Goal: Information Seeking & Learning: Learn about a topic

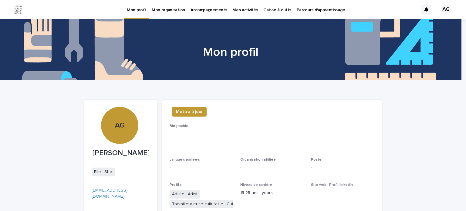
click at [172, 8] on p "Mon organisation" at bounding box center [168, 6] width 33 height 13
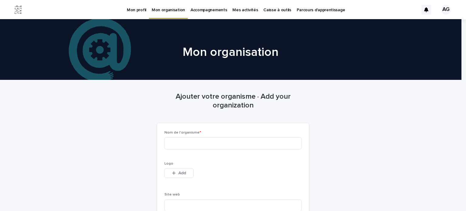
click at [268, 8] on p "Caisse à outils" at bounding box center [277, 6] width 28 height 13
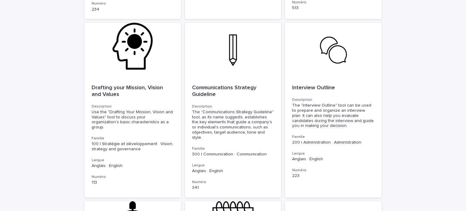
scroll to position [1031, 0]
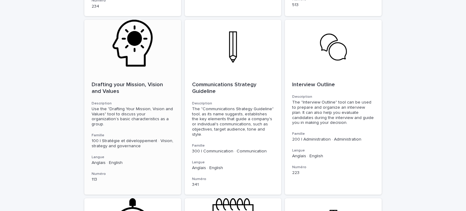
click at [131, 54] on div at bounding box center [132, 47] width 97 height 55
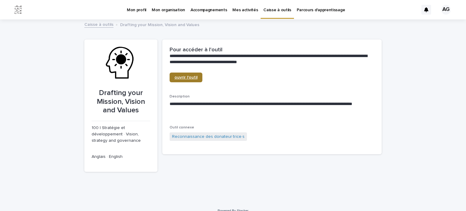
click at [182, 79] on span "ouvrir l'outil" at bounding box center [185, 77] width 23 height 4
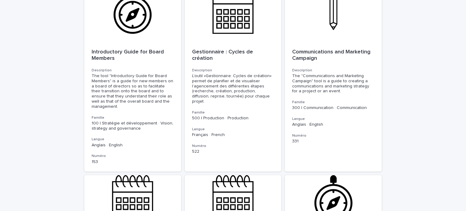
scroll to position [1219, 0]
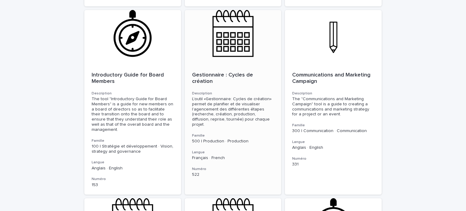
click at [219, 23] on div at bounding box center [233, 37] width 97 height 55
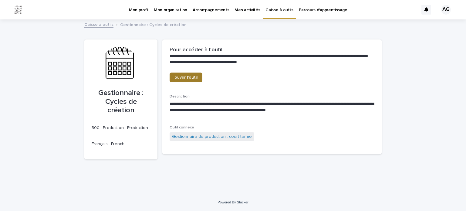
click at [186, 79] on span "ouvrir l'outil" at bounding box center [185, 77] width 23 height 4
click at [193, 137] on link "Gestionnaire de production : court terme" at bounding box center [212, 136] width 80 height 6
click at [188, 79] on span "ouvrir l'outil" at bounding box center [185, 77] width 23 height 4
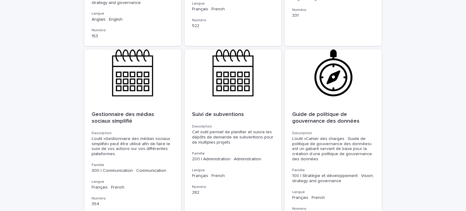
scroll to position [1370, 0]
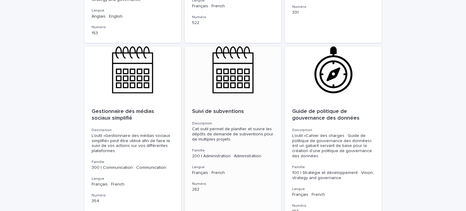
click at [227, 58] on div at bounding box center [233, 73] width 97 height 55
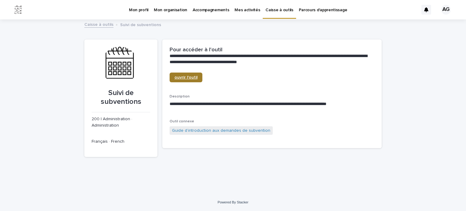
click at [183, 79] on span "ouvrir l'outil" at bounding box center [185, 77] width 23 height 4
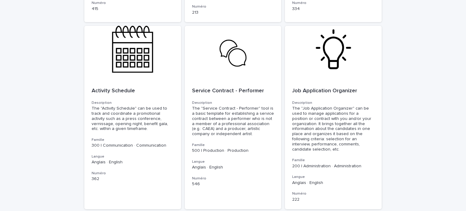
scroll to position [1741, 0]
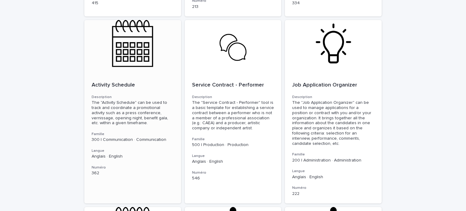
click at [126, 31] on div at bounding box center [132, 47] width 97 height 55
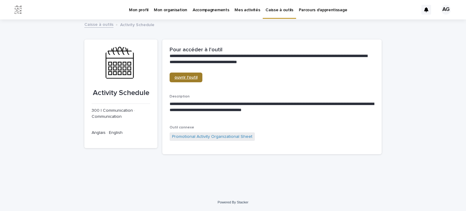
click at [187, 81] on link "ouvrir l'outil" at bounding box center [185, 77] width 33 height 10
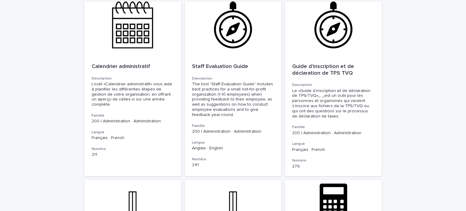
scroll to position [1949, 0]
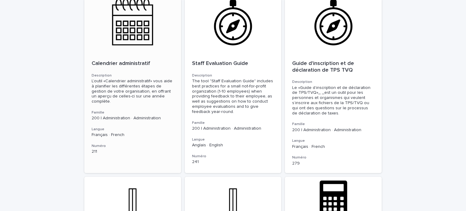
click at [119, 28] on div at bounding box center [132, 25] width 97 height 55
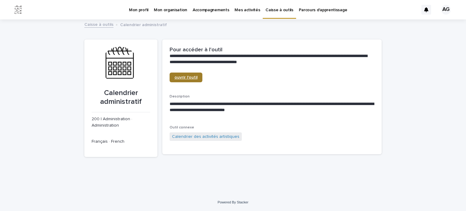
click at [187, 75] on span "ouvrir l'outil" at bounding box center [185, 77] width 23 height 4
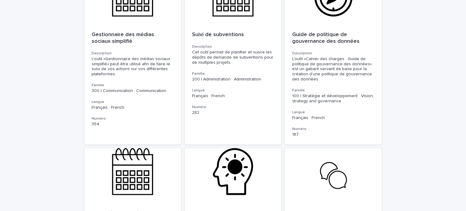
scroll to position [2137, 0]
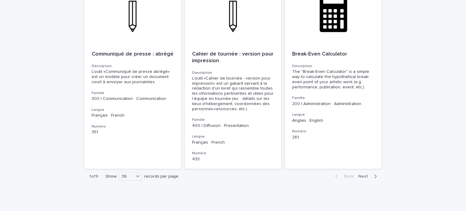
click at [374, 173] on icon "button" at bounding box center [375, 175] width 3 height 5
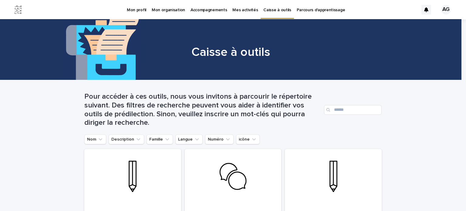
scroll to position [151, 0]
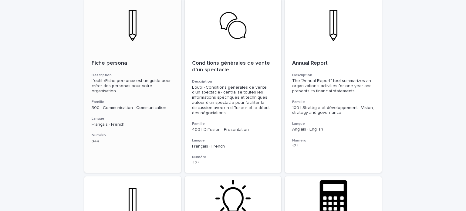
click at [124, 30] on div at bounding box center [132, 25] width 97 height 55
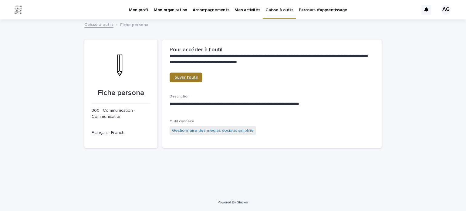
click at [184, 78] on span "ouvrir l'outil" at bounding box center [185, 77] width 23 height 4
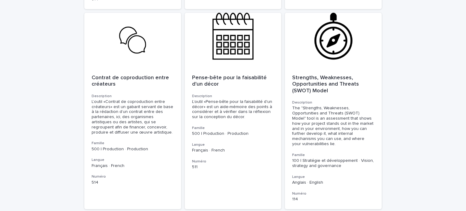
scroll to position [677, 0]
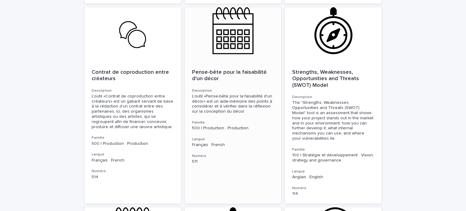
click at [235, 35] on div at bounding box center [233, 34] width 97 height 55
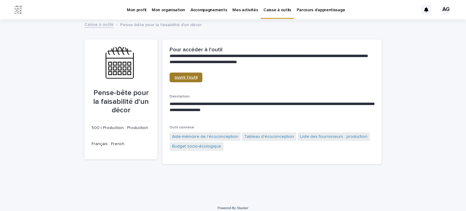
click at [184, 77] on span "ouvrir l'outil" at bounding box center [185, 77] width 23 height 4
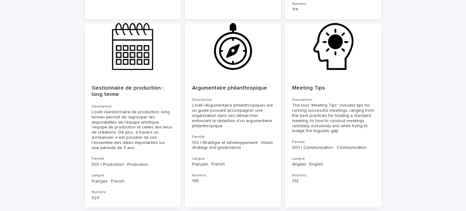
scroll to position [867, 0]
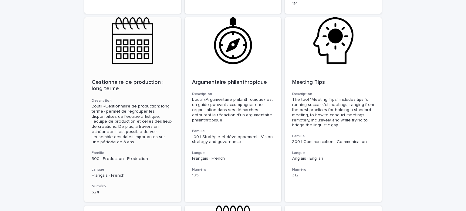
click at [133, 42] on div at bounding box center [132, 44] width 97 height 55
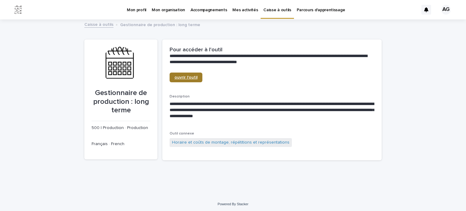
click at [191, 75] on link "ouvrir l'outil" at bounding box center [185, 77] width 33 height 10
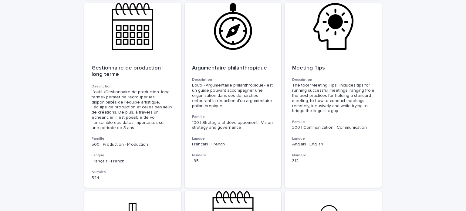
scroll to position [884, 0]
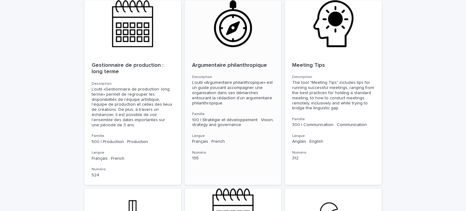
click at [236, 37] on div at bounding box center [233, 27] width 97 height 55
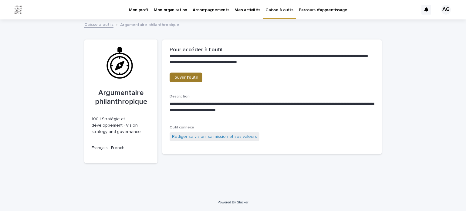
click at [190, 77] on span "ouvrir l'outil" at bounding box center [185, 77] width 23 height 4
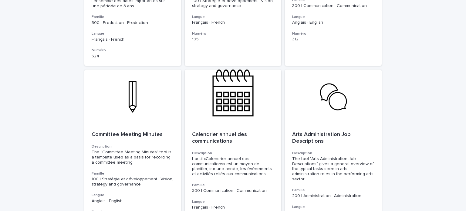
scroll to position [1006, 0]
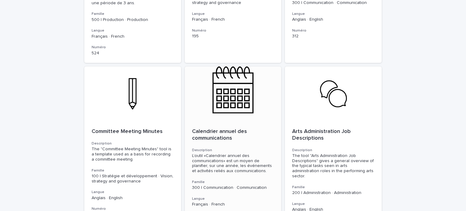
click at [236, 72] on div at bounding box center [233, 93] width 97 height 55
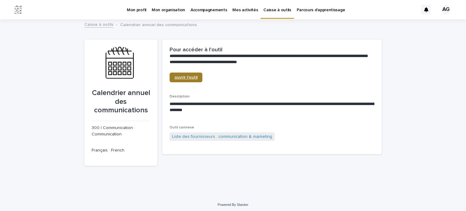
click at [190, 79] on span "ouvrir l'outil" at bounding box center [185, 77] width 23 height 4
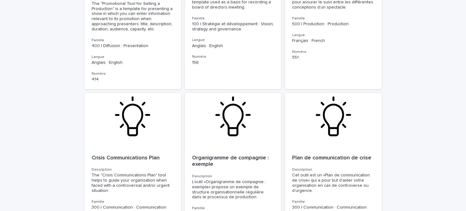
scroll to position [1473, 0]
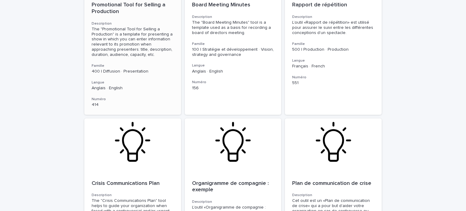
click at [125, 27] on div "The "Promotional Tool for Selling a Production" is a template for presenting a …" at bounding box center [133, 42] width 82 height 31
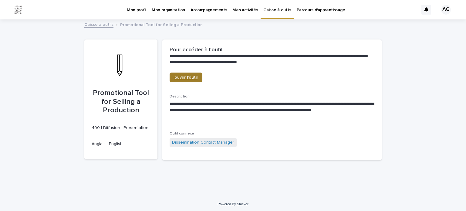
click at [193, 76] on span "ouvrir l'outil" at bounding box center [185, 77] width 23 height 4
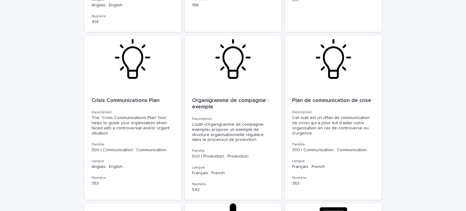
scroll to position [1511, 0]
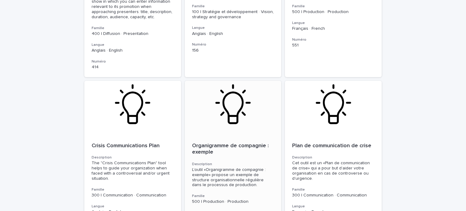
click at [232, 94] on div at bounding box center [233, 108] width 97 height 55
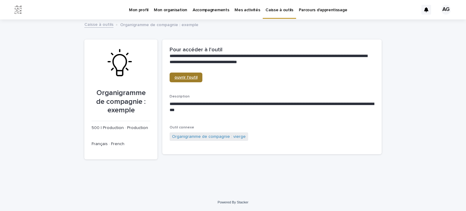
click at [184, 80] on link "ouvrir l'outil" at bounding box center [185, 77] width 33 height 10
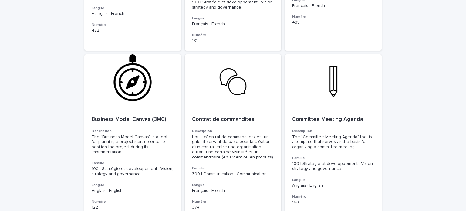
scroll to position [2121, 0]
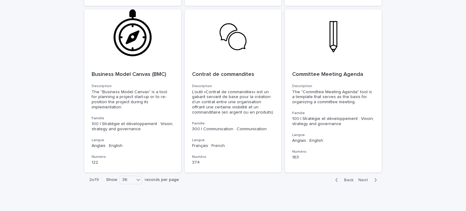
click at [358, 178] on span "Next" at bounding box center [364, 180] width 13 height 4
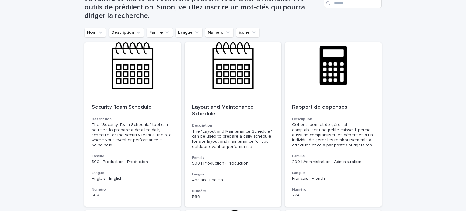
scroll to position [109, 0]
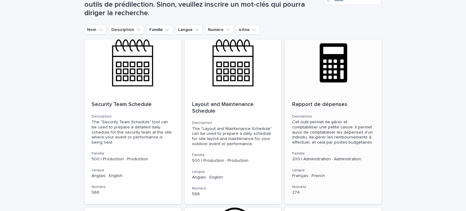
click at [334, 71] on div at bounding box center [333, 66] width 97 height 55
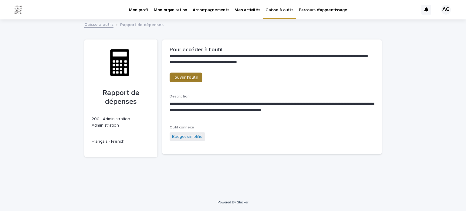
click at [185, 77] on span "ouvrir l'outil" at bounding box center [185, 77] width 23 height 4
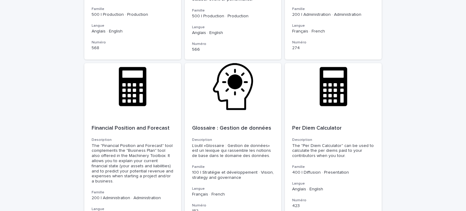
scroll to position [274, 0]
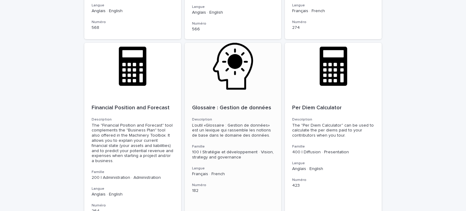
click at [246, 68] on div at bounding box center [233, 70] width 97 height 55
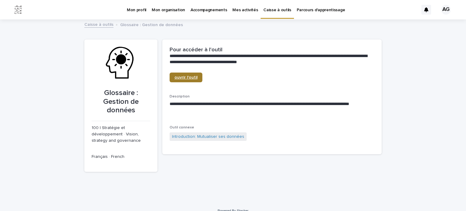
click at [182, 81] on link "ouvrir l'outil" at bounding box center [185, 77] width 33 height 10
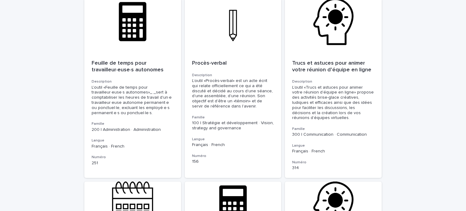
scroll to position [1238, 0]
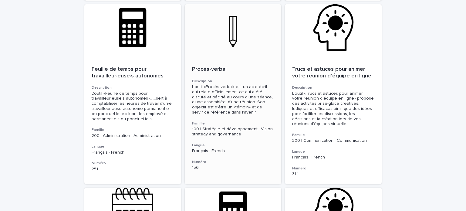
click at [225, 28] on div at bounding box center [233, 31] width 97 height 55
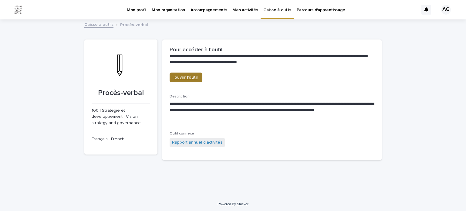
click at [194, 72] on link "ouvrir l'outil" at bounding box center [185, 77] width 33 height 10
